Goal: Information Seeking & Learning: Learn about a topic

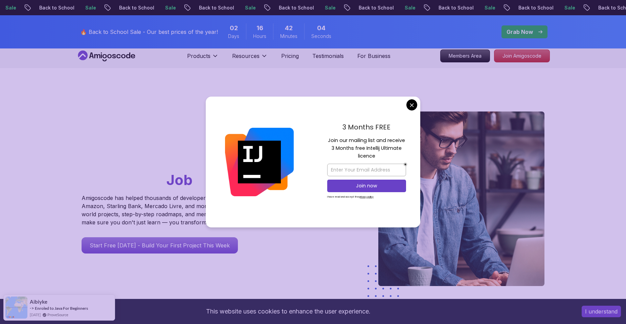
scroll to position [34, 0]
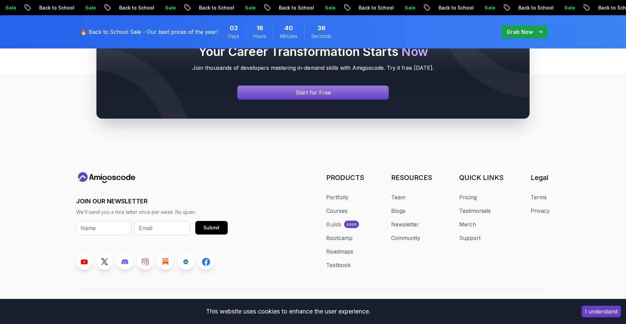
scroll to position [2561, 0]
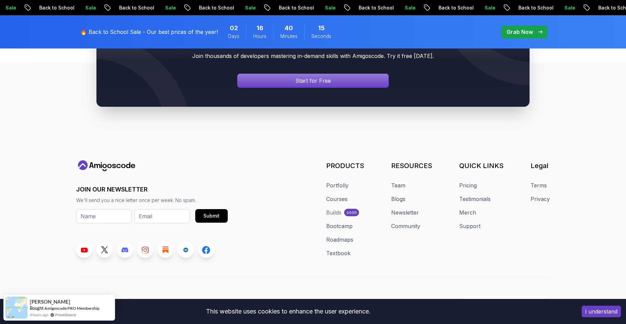
drag, startPoint x: 331, startPoint y: 203, endPoint x: 299, endPoint y: 201, distance: 32.2
click at [299, 200] on div "JOIN OUR NEWSLETTER We'll send you a nice letter once per week. No spam. Submit…" at bounding box center [313, 208] width 474 height 97
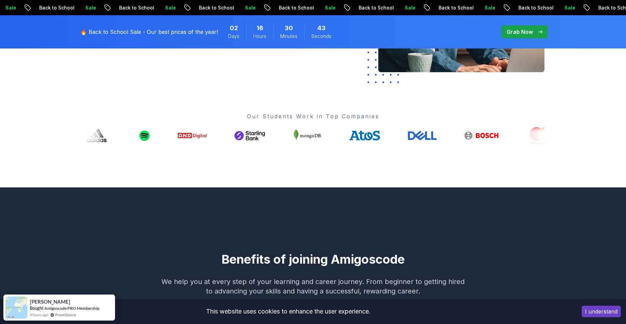
scroll to position [0, 0]
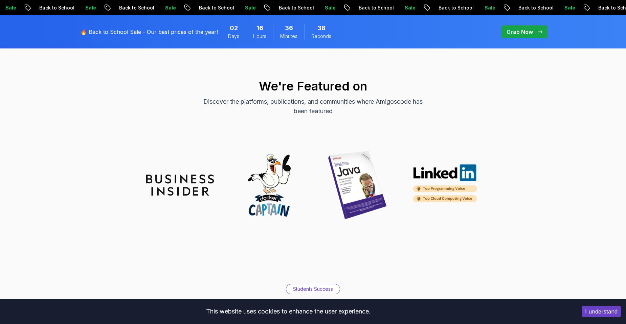
scroll to position [2065, 0]
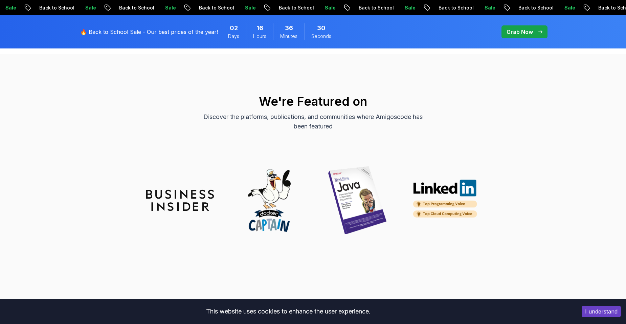
click at [368, 192] on img at bounding box center [358, 200] width 68 height 68
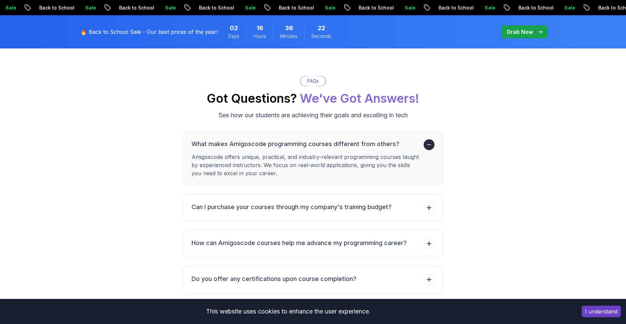
scroll to position [2741, 0]
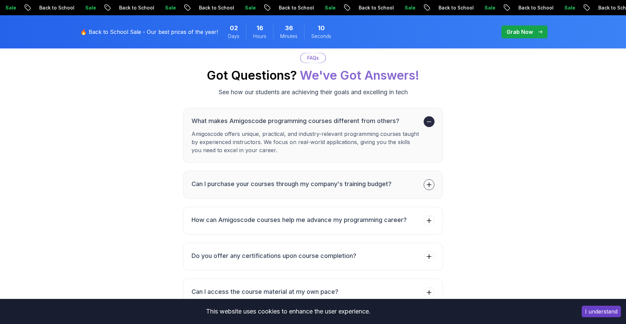
click at [427, 181] on icon at bounding box center [429, 184] width 7 height 7
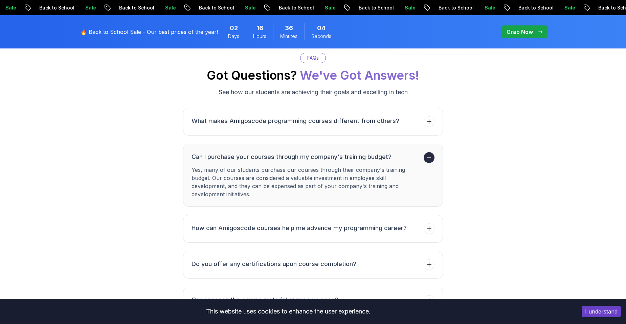
click at [425, 154] on span at bounding box center [429, 157] width 11 height 11
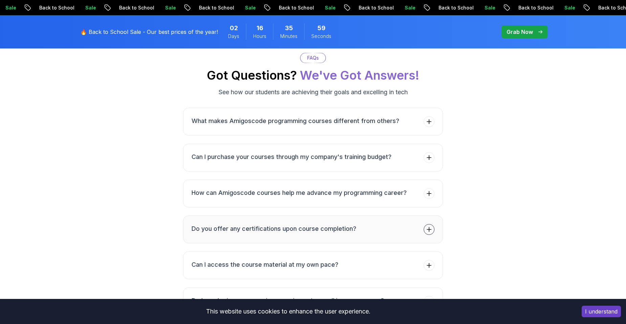
click at [399, 224] on button "Do you offer any certifications upon course completion?" at bounding box center [313, 229] width 260 height 28
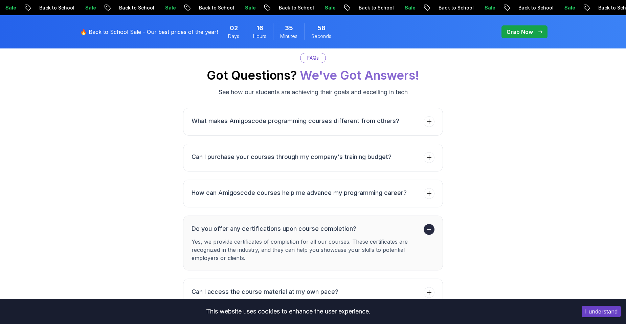
click at [400, 224] on h3 "Do you offer any certifications upon course completion?" at bounding box center [306, 228] width 229 height 9
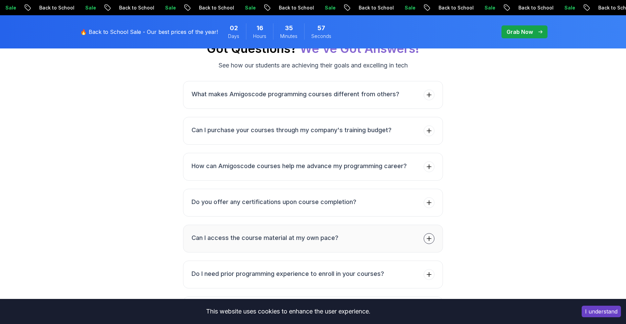
scroll to position [2809, 0]
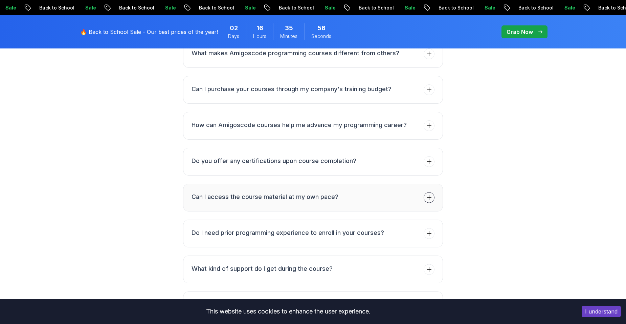
click at [339, 189] on button "Can I access the course material at my own pace?" at bounding box center [313, 197] width 260 height 28
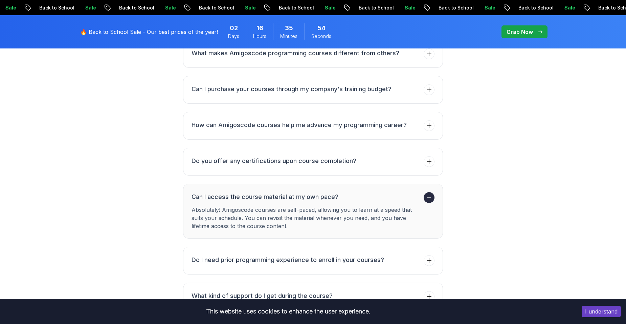
click at [339, 192] on h3 "Can I access the course material at my own pace?" at bounding box center [306, 196] width 229 height 9
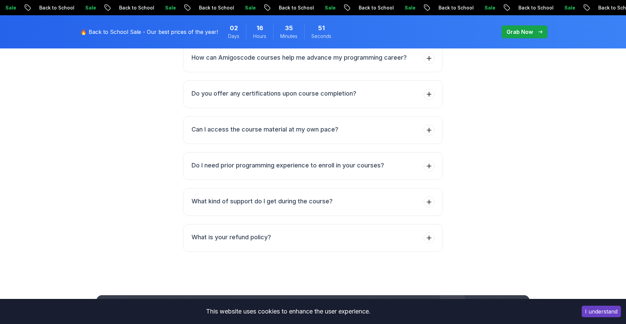
scroll to position [2877, 0]
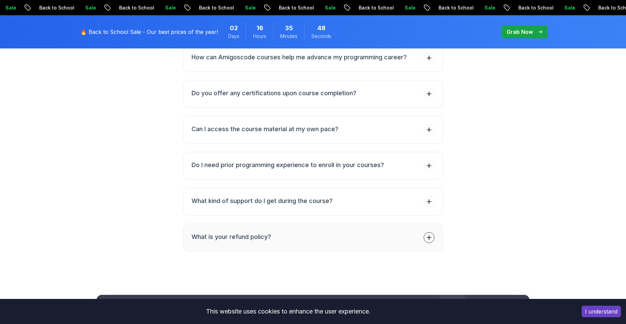
click at [282, 226] on button "What is your refund policy?" at bounding box center [313, 237] width 260 height 28
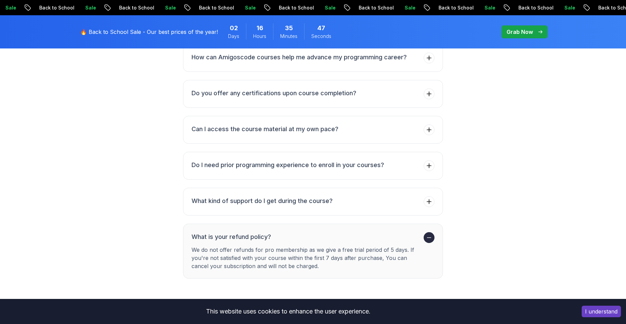
click at [285, 224] on button "What is your refund policy? We do not offer refunds for pro membership as we gi…" at bounding box center [313, 250] width 260 height 55
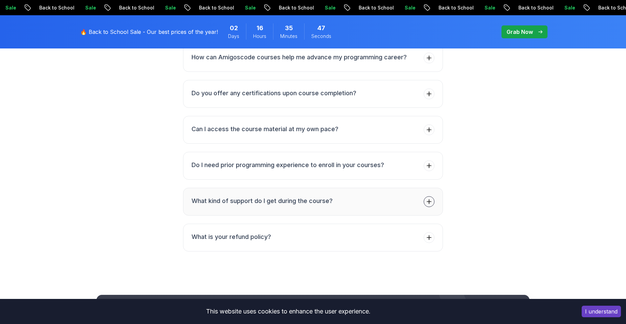
click at [304, 196] on h3 "What kind of support do I get during the course?" at bounding box center [262, 200] width 141 height 9
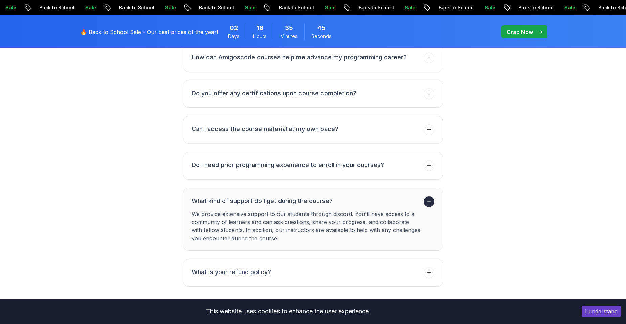
click at [304, 196] on h3 "What kind of support do I get during the course?" at bounding box center [306, 200] width 229 height 9
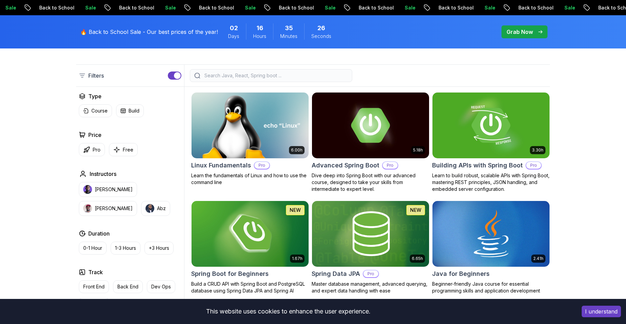
scroll to position [169, 0]
click at [129, 115] on button "Build" at bounding box center [130, 110] width 28 height 13
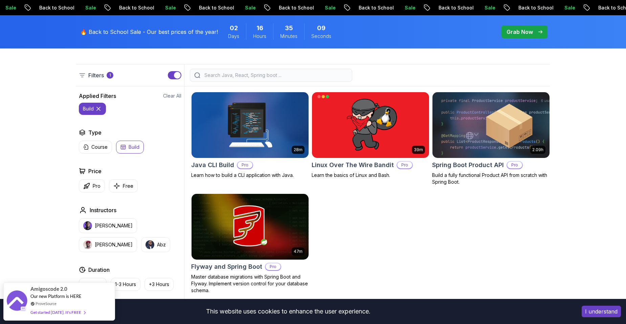
click at [102, 109] on icon at bounding box center [98, 108] width 7 height 7
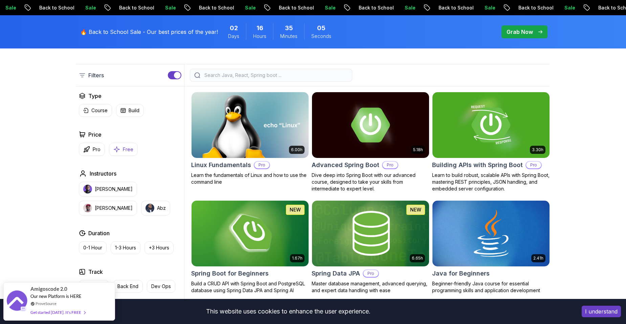
click at [123, 150] on p "Free" at bounding box center [128, 149] width 10 height 7
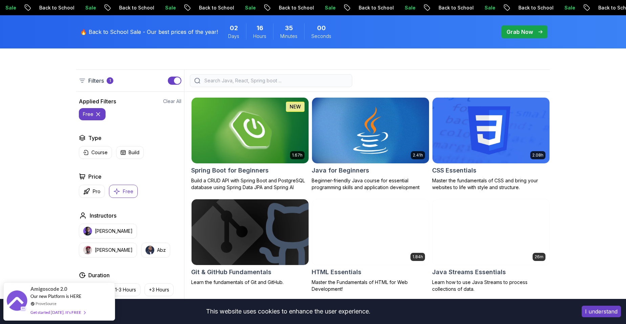
scroll to position [169, 0]
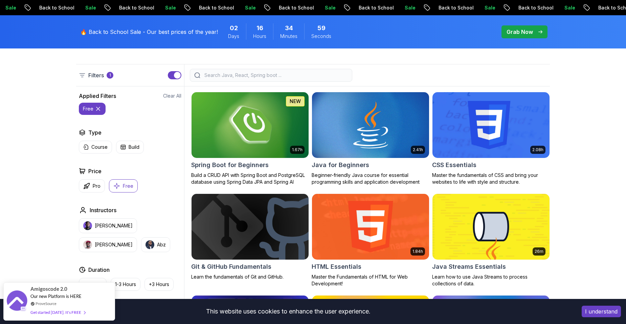
click at [121, 181] on button "Free" at bounding box center [123, 185] width 29 height 13
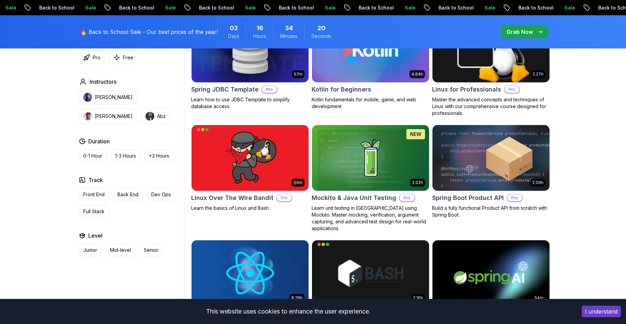
scroll to position [815, 0]
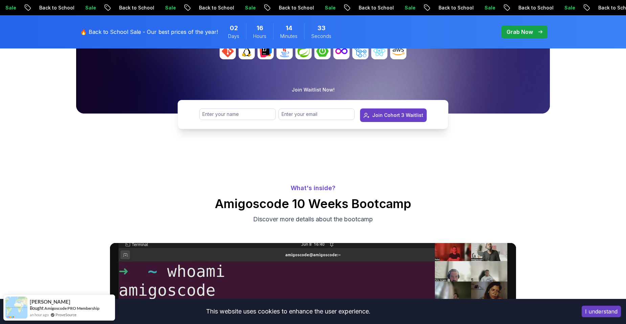
scroll to position [237, 0]
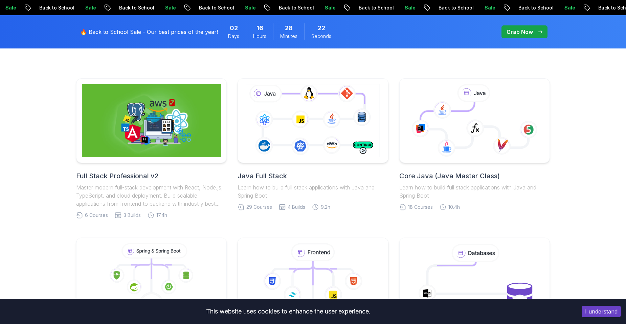
scroll to position [121, 0]
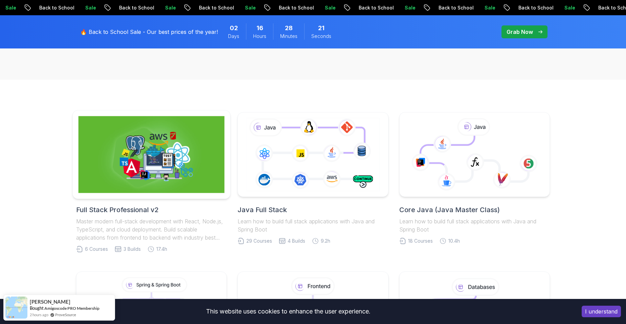
click at [159, 166] on img at bounding box center [152, 154] width 146 height 77
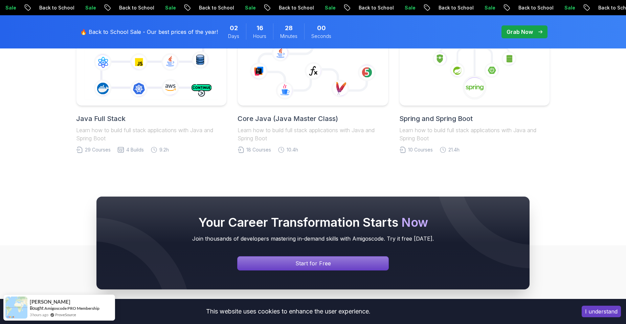
scroll to position [1388, 0]
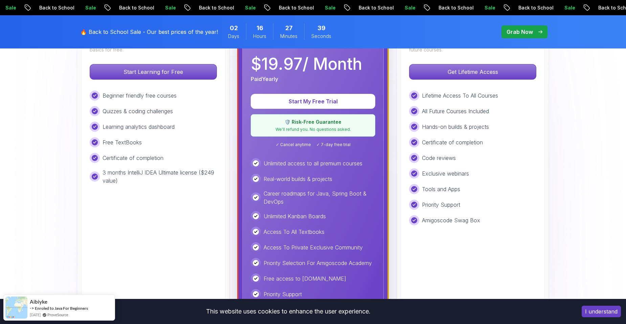
scroll to position [135, 0]
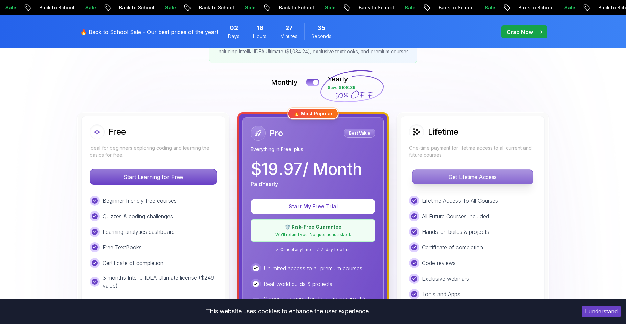
click at [469, 174] on p "Get Lifetime Access" at bounding box center [473, 177] width 120 height 14
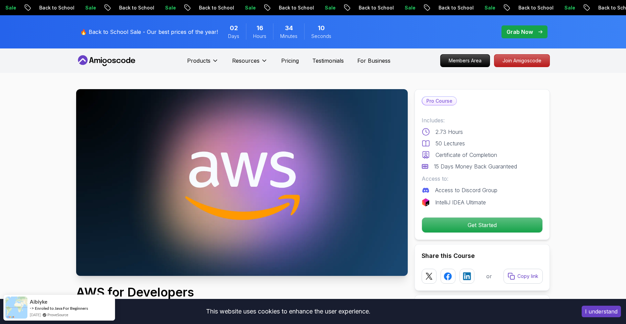
click at [285, 64] on p "Pricing" at bounding box center [290, 61] width 18 height 8
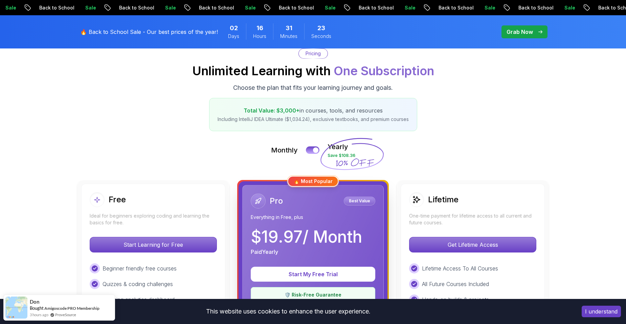
scroll to position [102, 0]
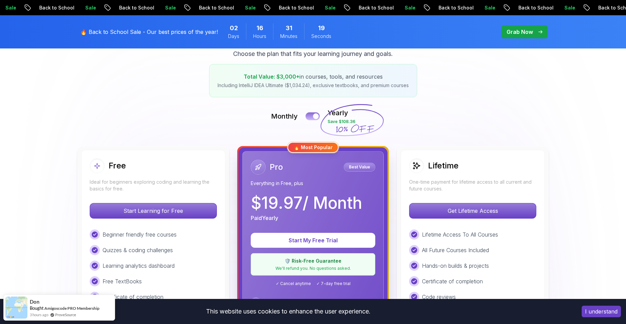
click at [314, 116] on div at bounding box center [316, 116] width 6 height 6
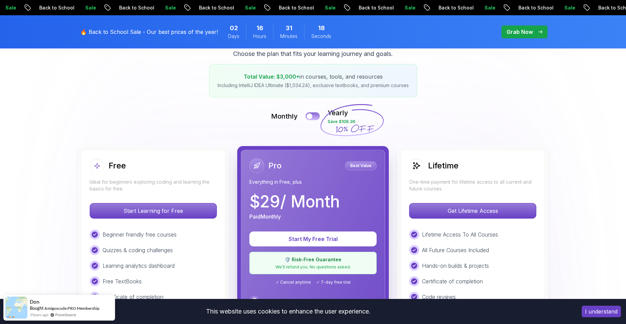
click at [314, 116] on button at bounding box center [313, 116] width 14 height 8
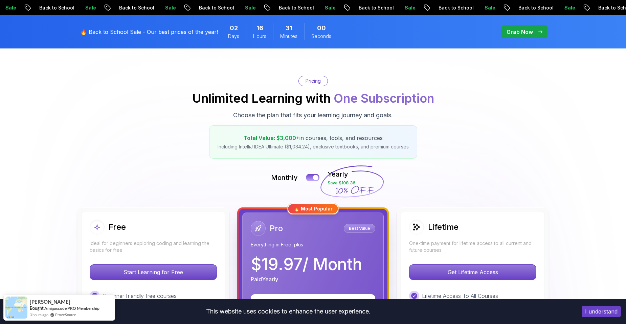
scroll to position [0, 0]
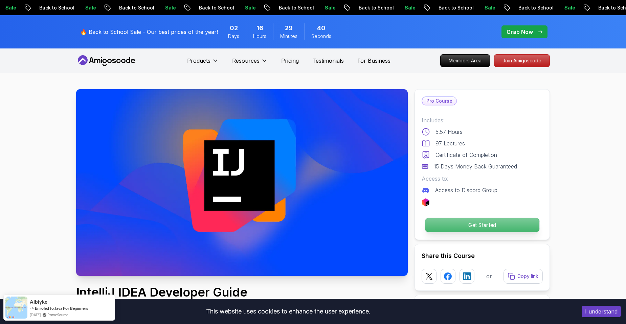
click at [458, 222] on p "Get Started" at bounding box center [482, 225] width 114 height 14
